Goal: Task Accomplishment & Management: Complete application form

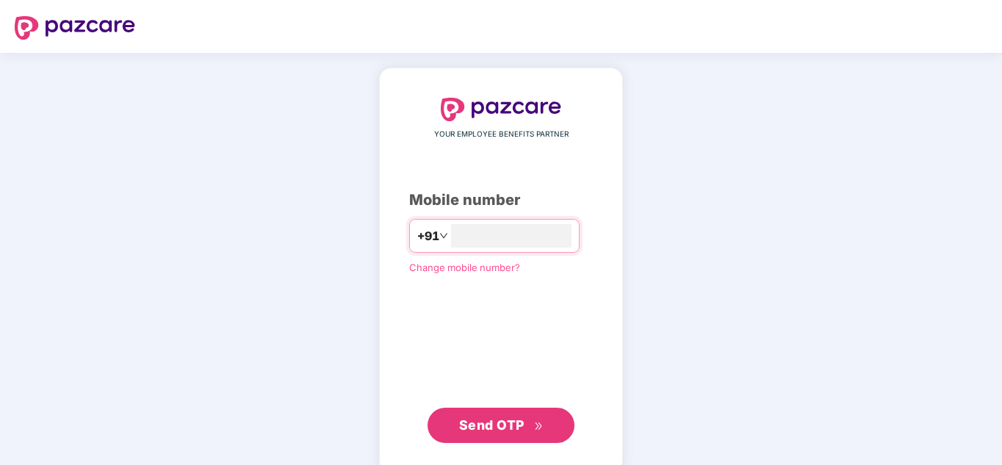
scroll to position [23, 0]
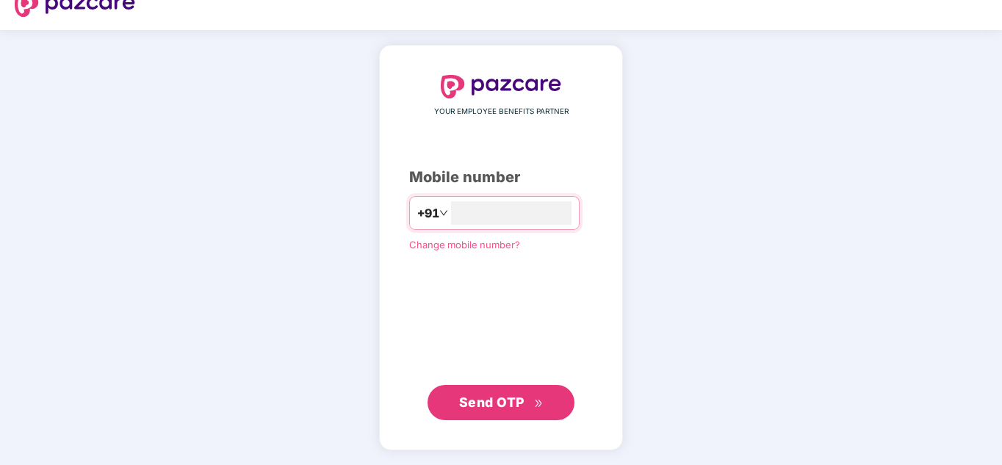
type input "**********"
click at [500, 403] on span "Send OTP" at bounding box center [491, 401] width 65 height 15
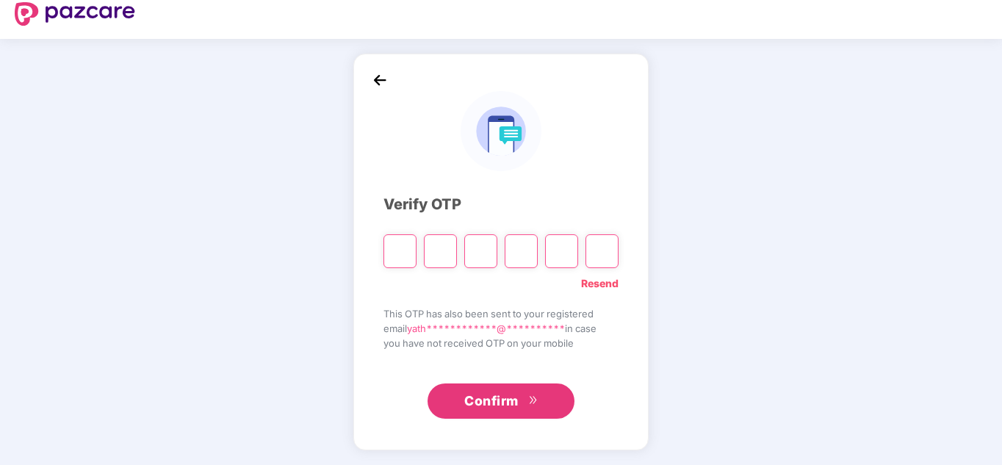
scroll to position [14, 0]
type input "*"
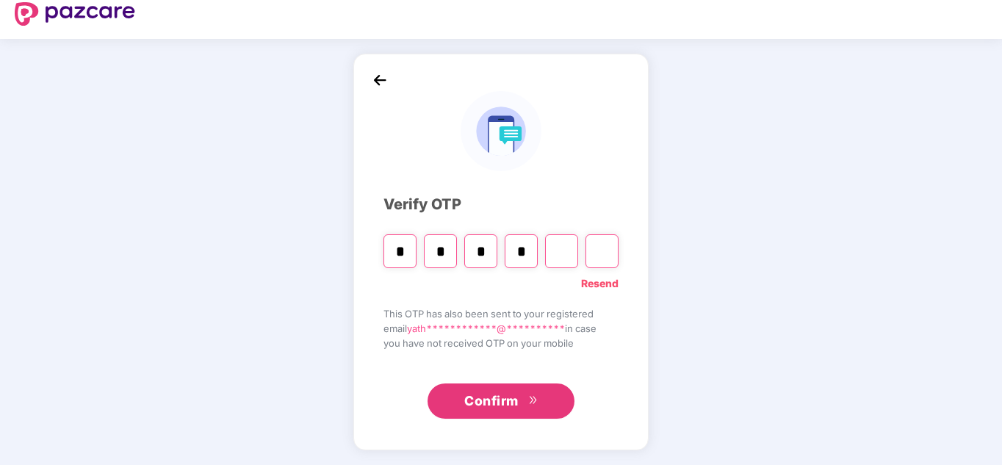
type input "*"
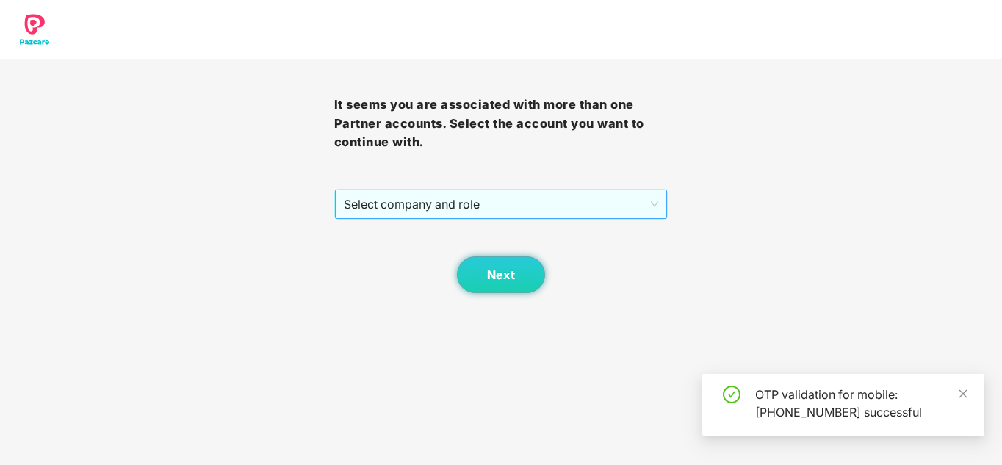
click at [471, 208] on span "Select company and role" at bounding box center [501, 204] width 315 height 28
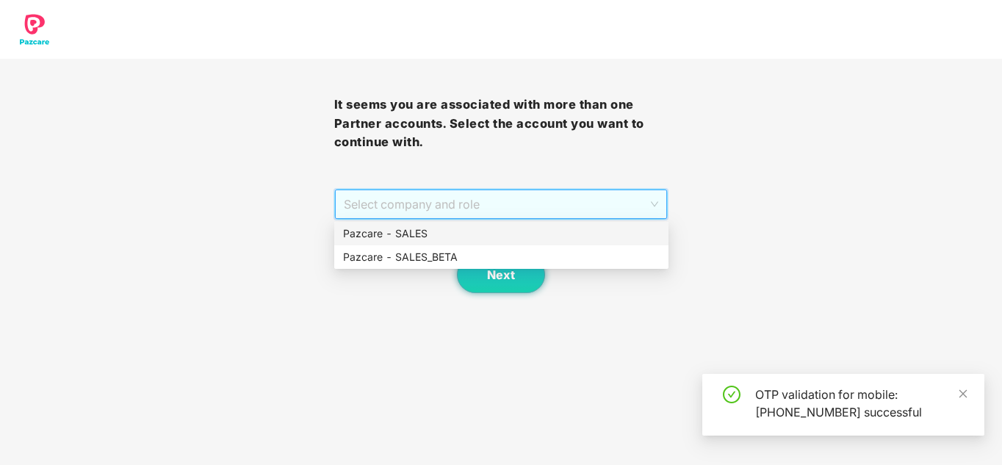
click at [428, 232] on div "Pazcare - SALES" at bounding box center [501, 234] width 317 height 16
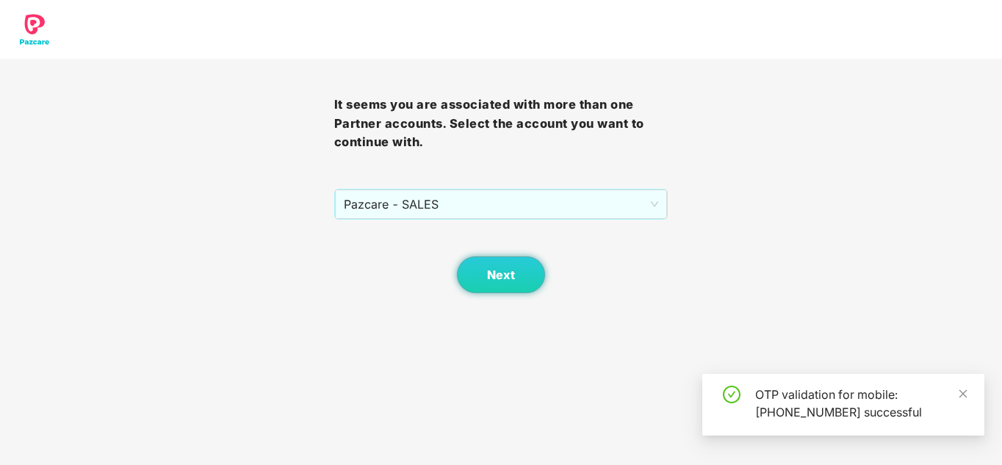
click at [538, 303] on body "It seems you are associated with more than one Partner accounts. Select the acc…" at bounding box center [501, 232] width 1002 height 465
click at [512, 277] on span "Next" at bounding box center [501, 275] width 28 height 14
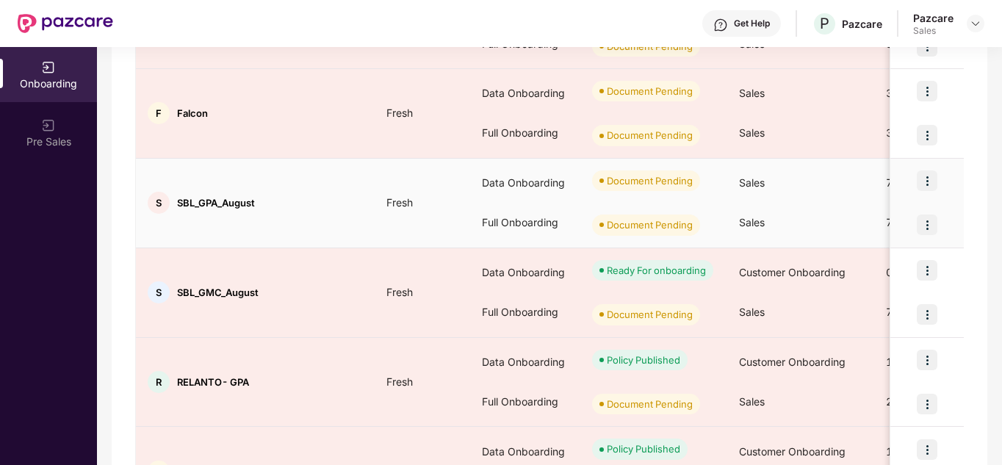
click at [927, 184] on img at bounding box center [927, 180] width 21 height 21
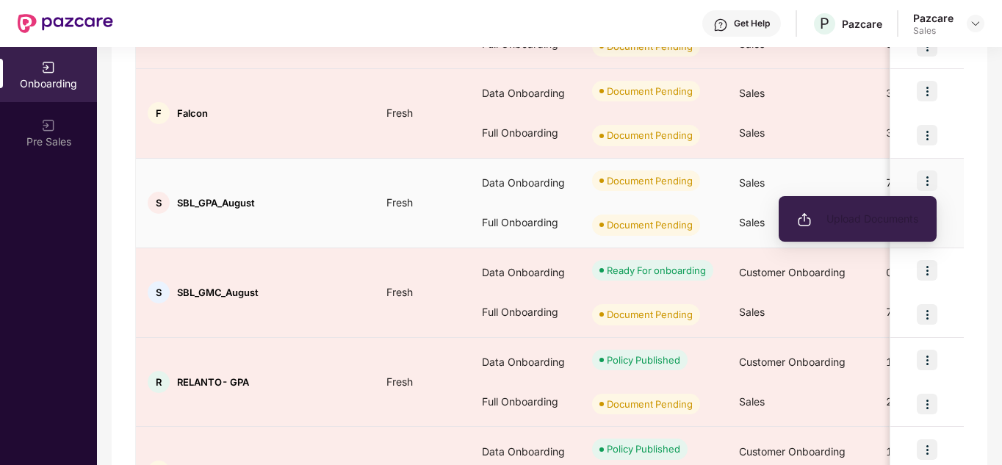
click at [879, 223] on span "Upload Documents" at bounding box center [857, 219] width 121 height 16
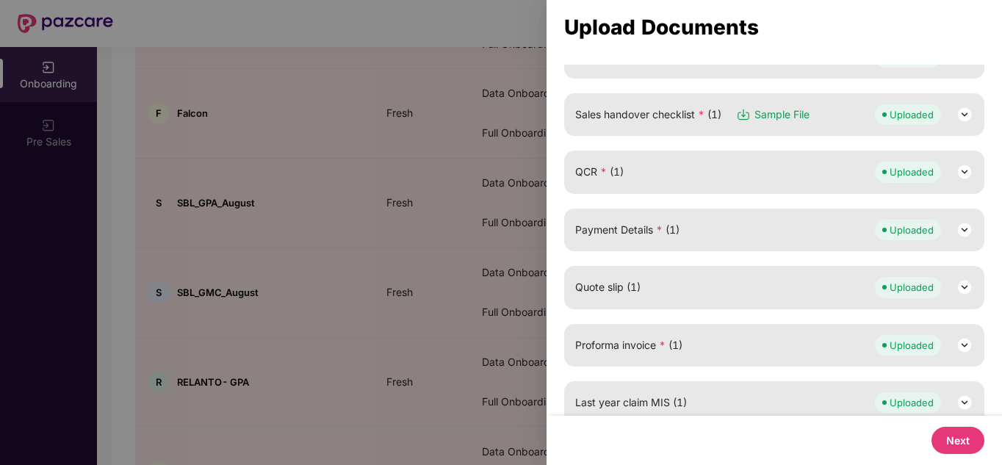
scroll to position [320, 0]
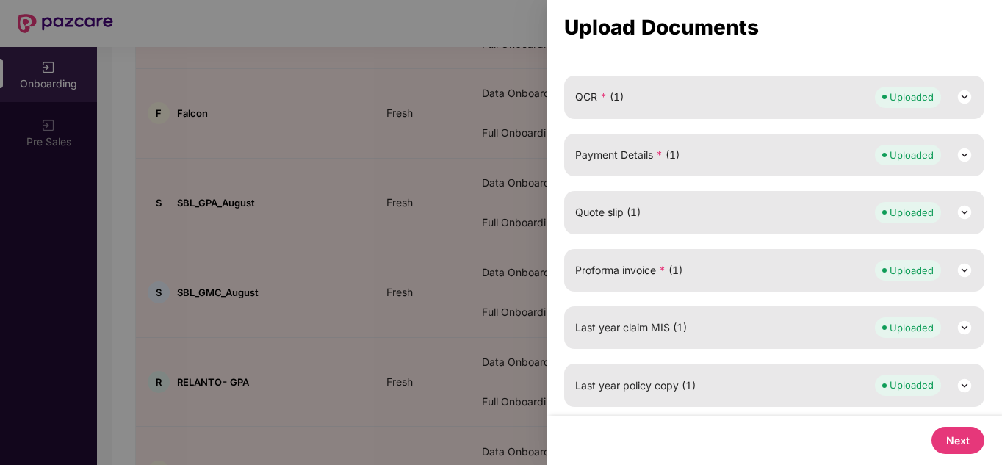
click at [945, 438] on button "Next" at bounding box center [957, 440] width 53 height 27
select select "**********"
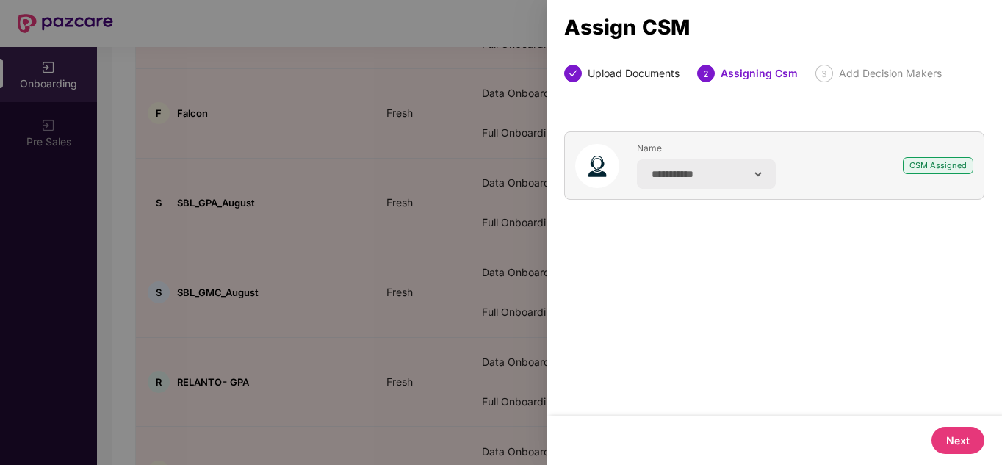
scroll to position [0, 0]
click at [961, 436] on button "Next" at bounding box center [957, 440] width 53 height 27
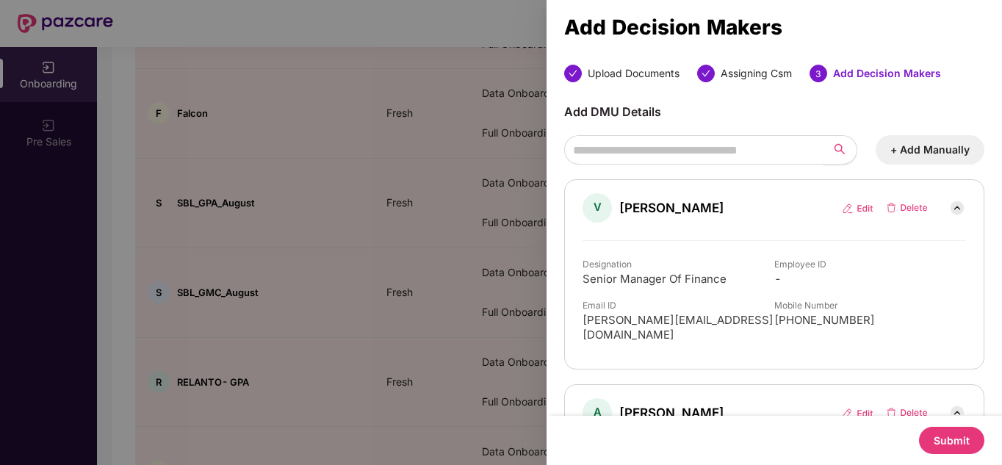
scroll to position [138, 0]
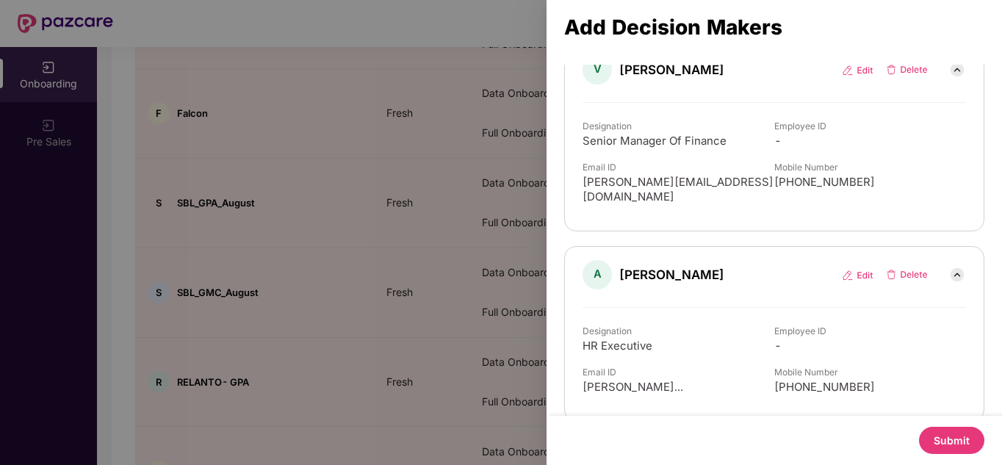
click at [950, 440] on button "Submit" at bounding box center [951, 440] width 65 height 27
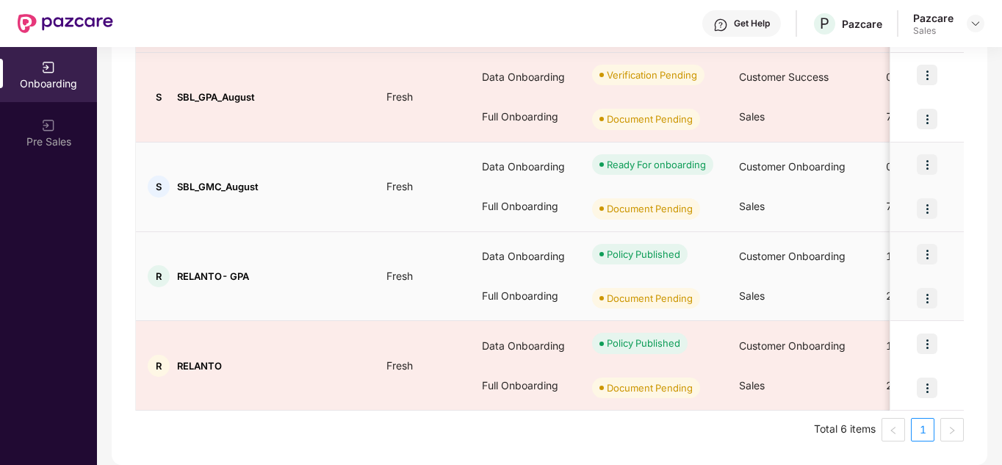
scroll to position [0, 0]
